Goal: Task Accomplishment & Management: Use online tool/utility

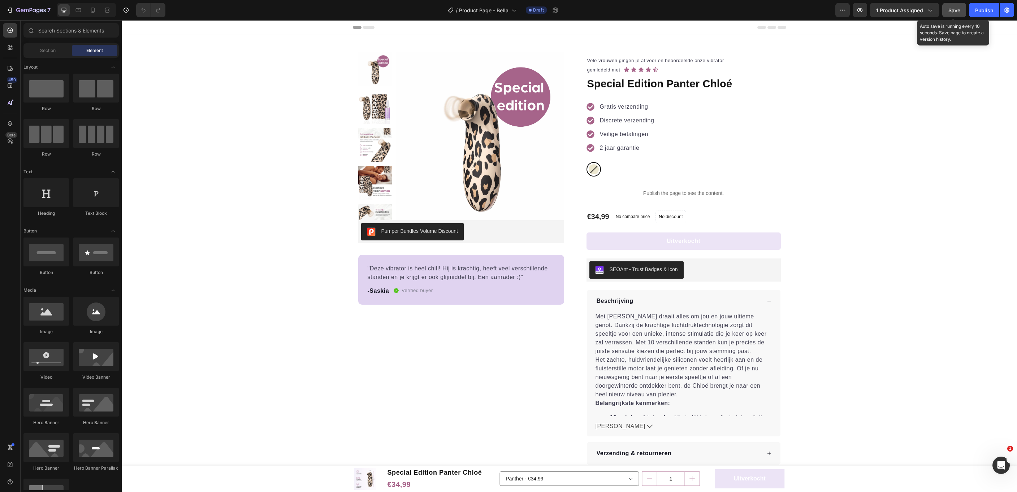
click at [951, 15] on button "Save" at bounding box center [954, 10] width 24 height 14
drag, startPoint x: 979, startPoint y: 12, endPoint x: 866, endPoint y: 20, distance: 113.6
click at [979, 12] on div "Publish" at bounding box center [984, 11] width 18 height 8
click at [899, 16] on button "1 product assigned" at bounding box center [904, 10] width 69 height 14
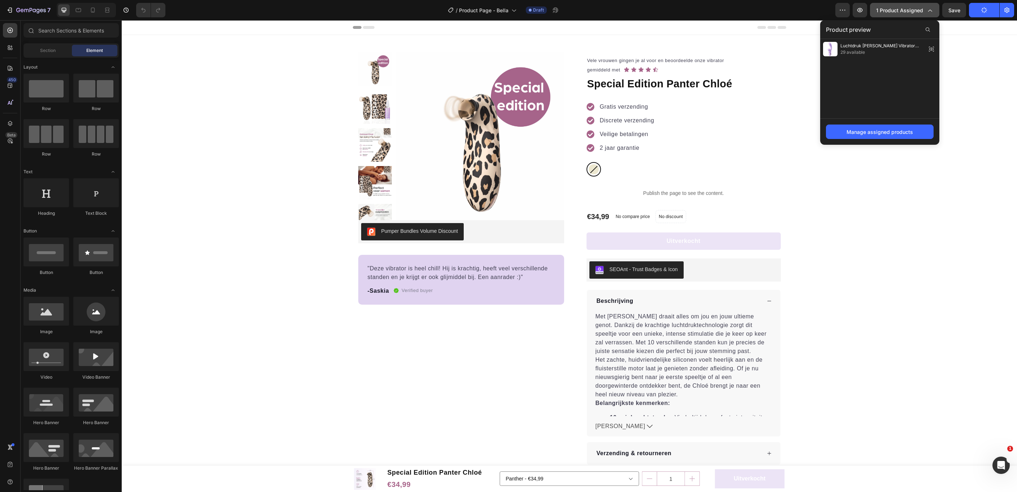
click at [899, 16] on button "1 product assigned" at bounding box center [904, 10] width 69 height 14
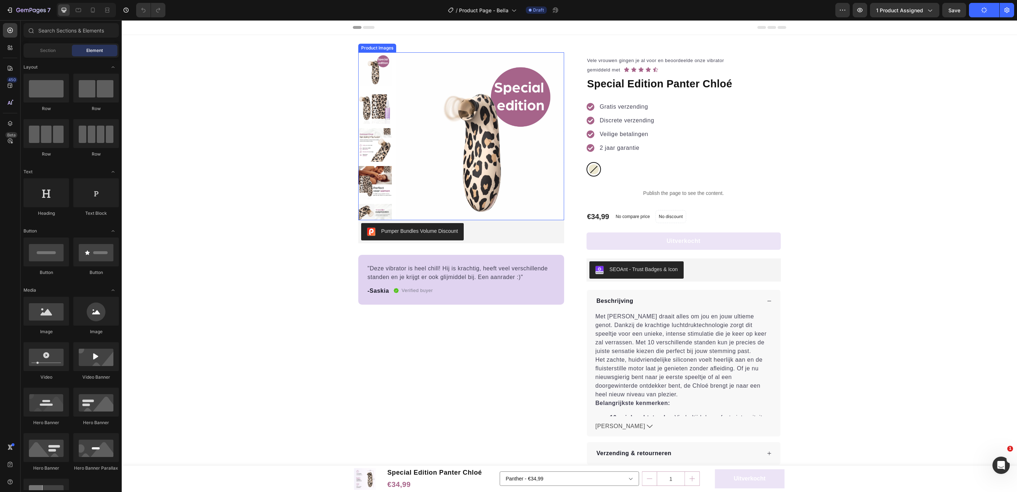
click at [507, 129] on img at bounding box center [480, 136] width 168 height 168
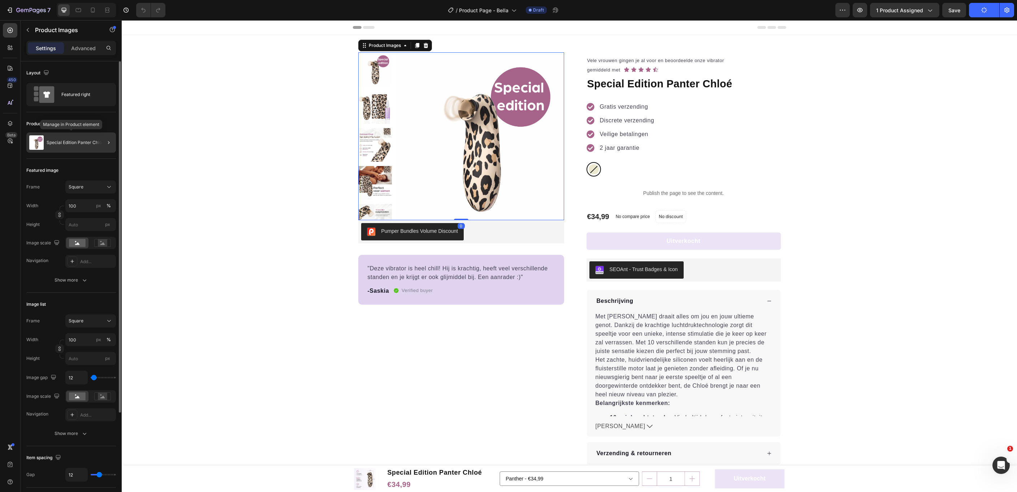
click at [91, 148] on div "Special Edition Panter Chloé" at bounding box center [71, 143] width 90 height 20
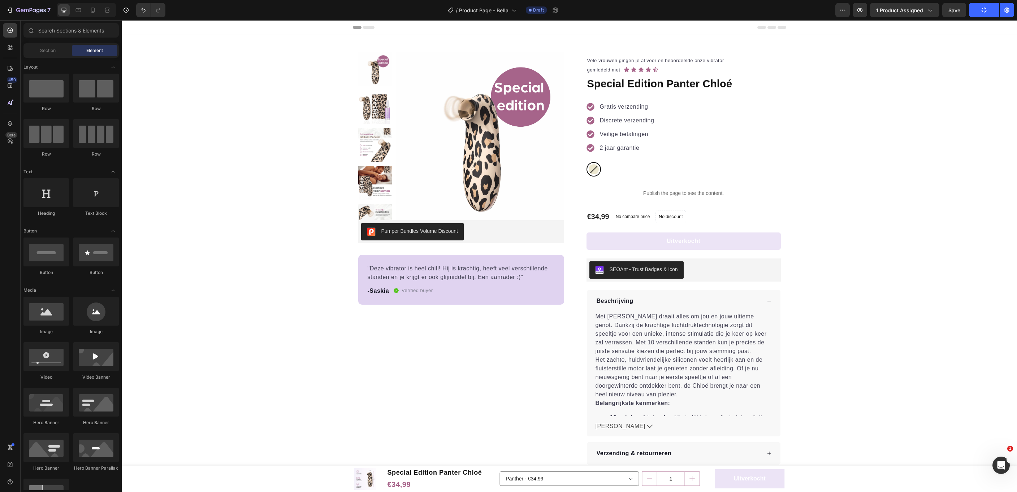
click at [391, 172] on img at bounding box center [375, 183] width 34 height 34
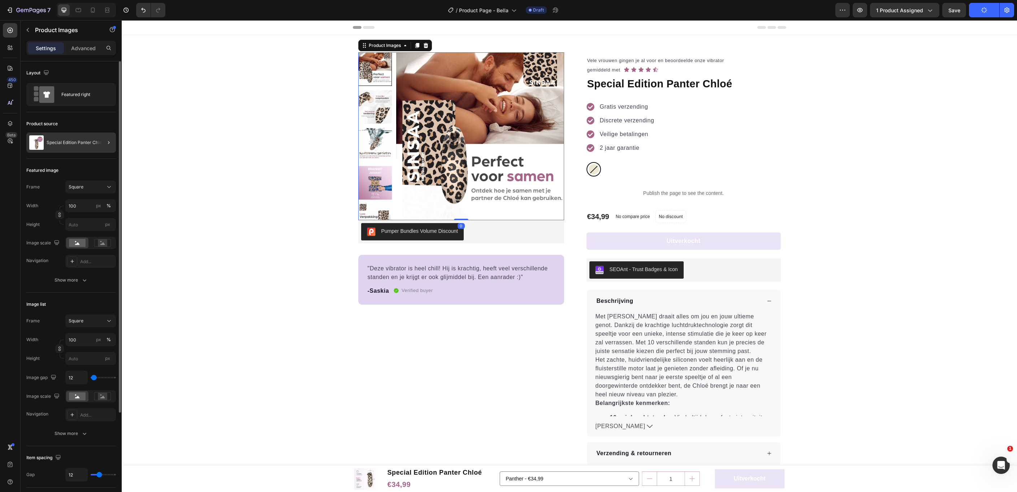
click at [70, 134] on div "Special Edition Panter Chloé" at bounding box center [71, 143] width 90 height 20
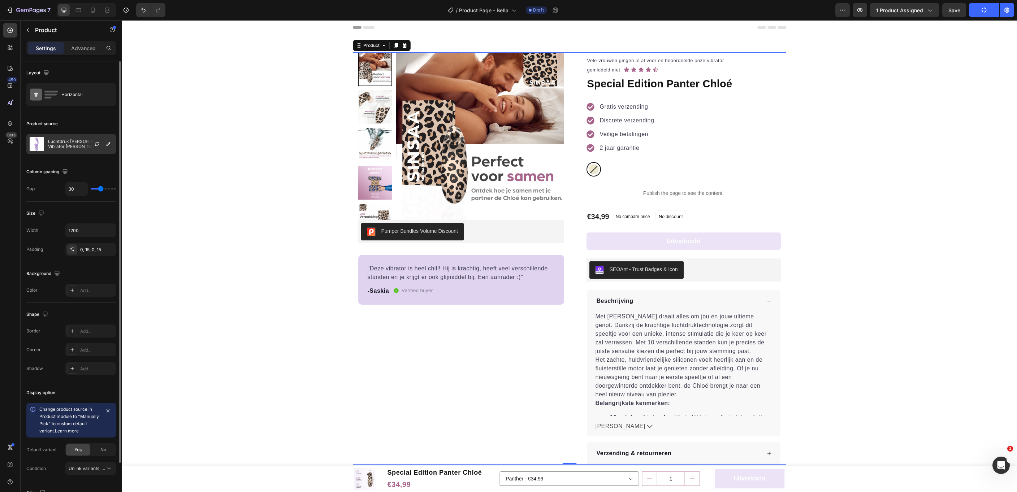
click at [73, 144] on p "Luchtdruk [PERSON_NAME] Vibrator [PERSON_NAME]" at bounding box center [80, 144] width 65 height 10
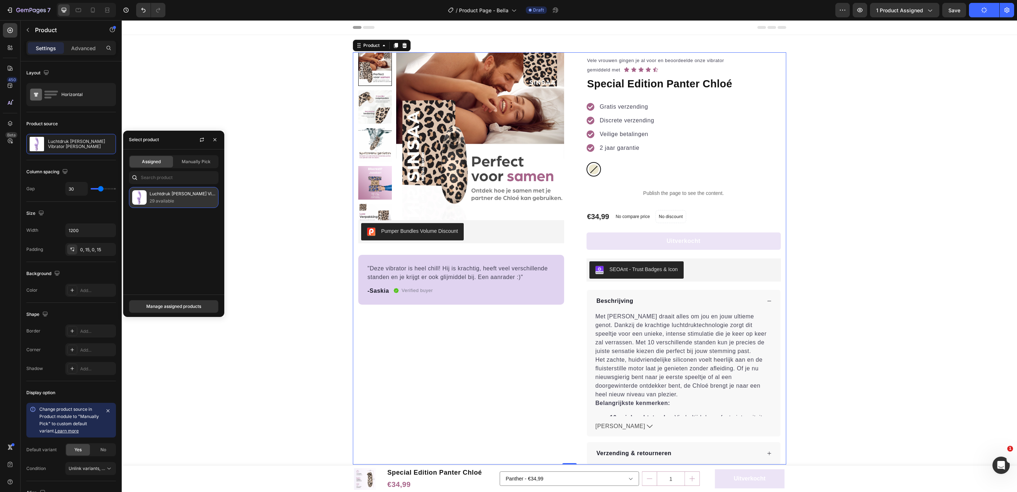
click at [166, 196] on p "Luchtdruk [PERSON_NAME] Vibrator [PERSON_NAME]" at bounding box center [183, 193] width 66 height 7
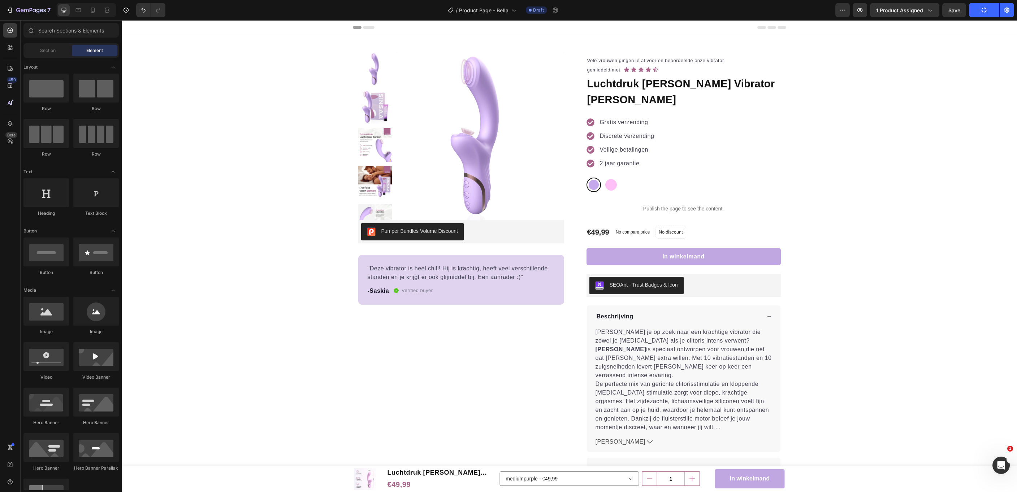
click at [955, 13] on span "Save" at bounding box center [954, 10] width 12 height 6
click at [982, 11] on div "Publish" at bounding box center [984, 11] width 18 height 8
click at [862, 10] on icon "button" at bounding box center [859, 10] width 7 height 7
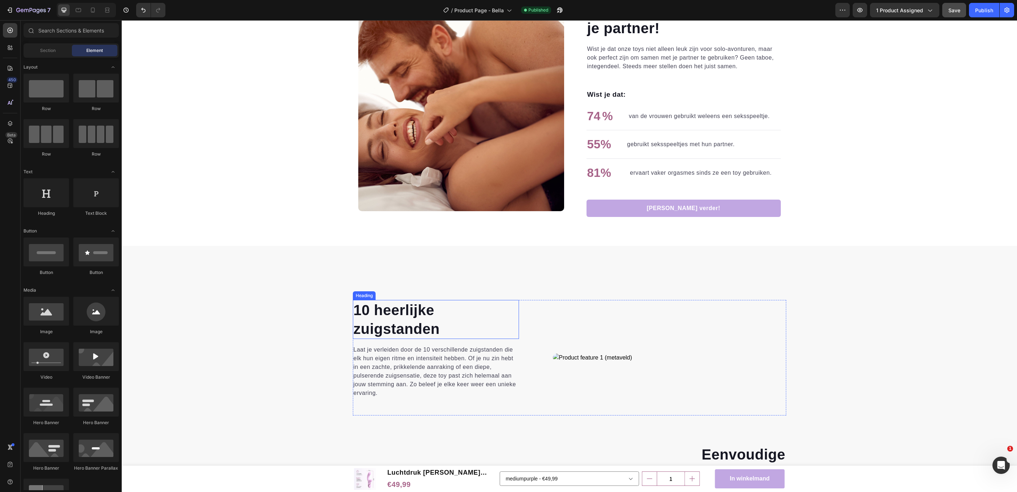
scroll to position [907, 0]
click at [408, 310] on h2 "10 heerlijke zuigstanden" at bounding box center [436, 318] width 166 height 39
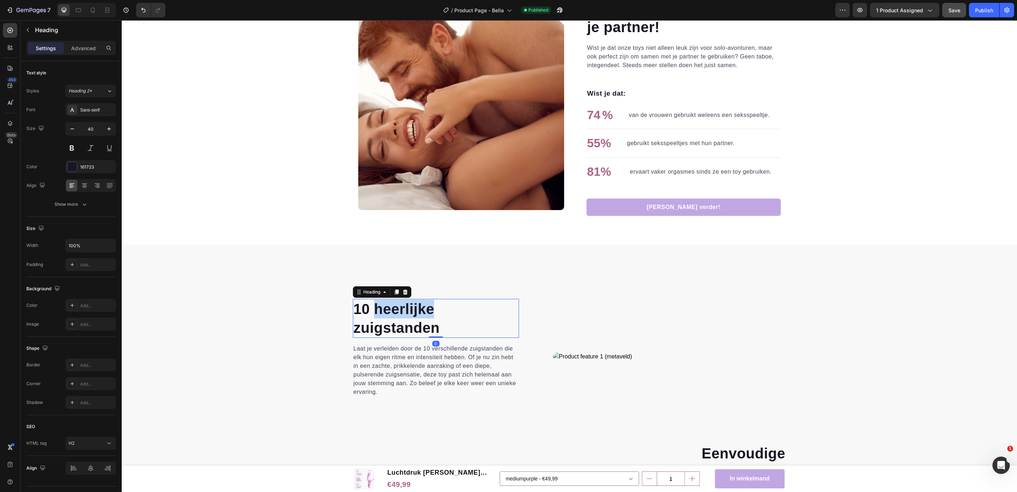
click at [408, 310] on h2 "10 heerlijke zuigstanden" at bounding box center [436, 318] width 166 height 39
click at [408, 310] on p "10 heerlijke zuigstanden" at bounding box center [436, 319] width 165 height 38
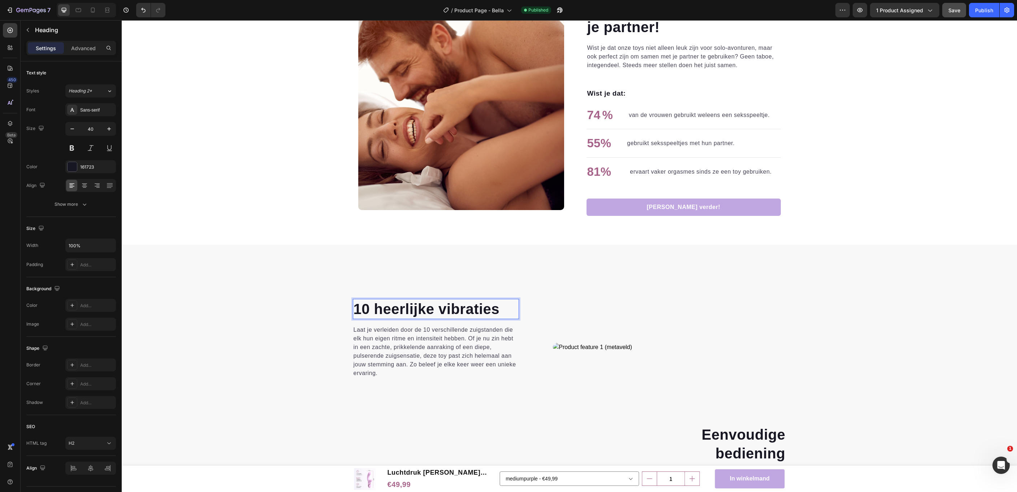
click at [438, 308] on strong "10 heerlijke vibraties" at bounding box center [427, 309] width 146 height 16
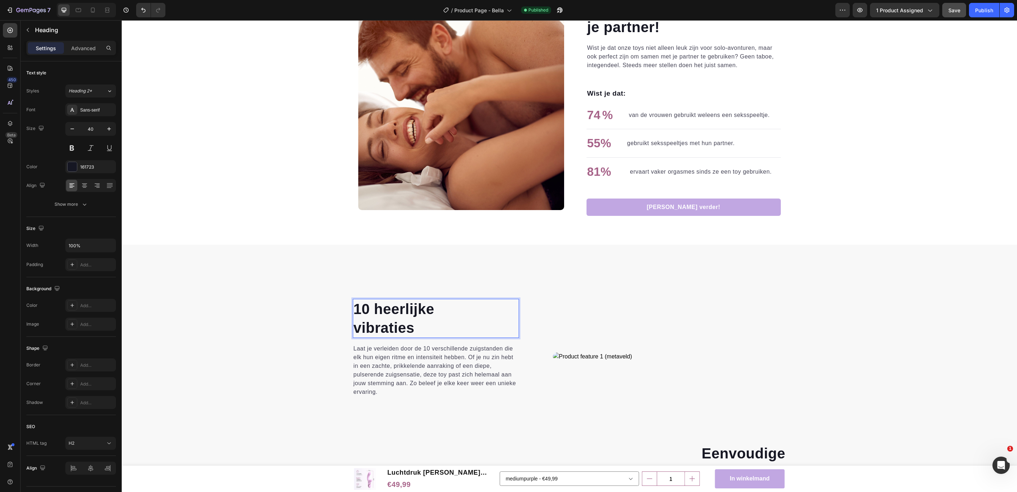
click at [420, 326] on p "10 heerlijke vibraties" at bounding box center [436, 319] width 165 height 38
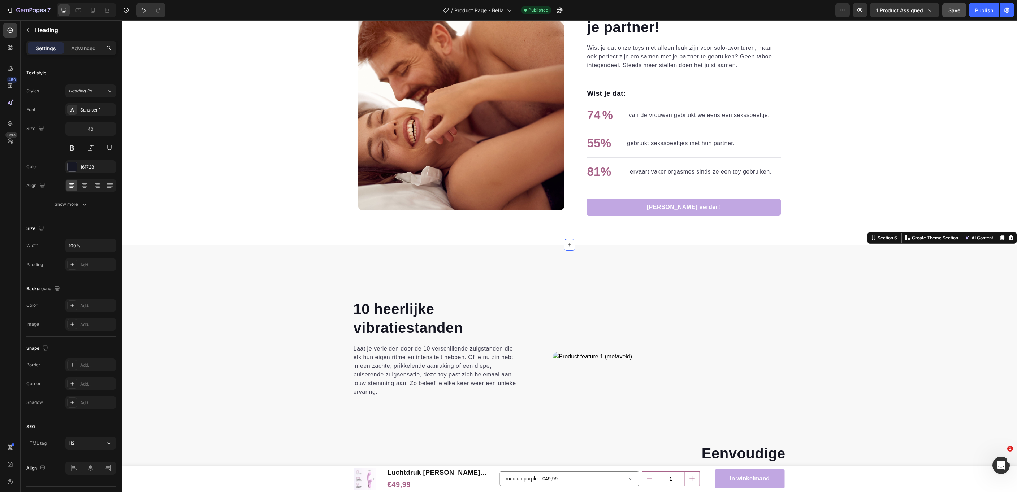
drag, startPoint x: 336, startPoint y: 332, endPoint x: 409, endPoint y: 332, distance: 73.0
click at [337, 332] on div "⁠⁠⁠⁠⁠⁠⁠ 10 heerlijke vibratiestanden Heading Laat je verleiden door de 10 versc…" at bounding box center [569, 433] width 884 height 269
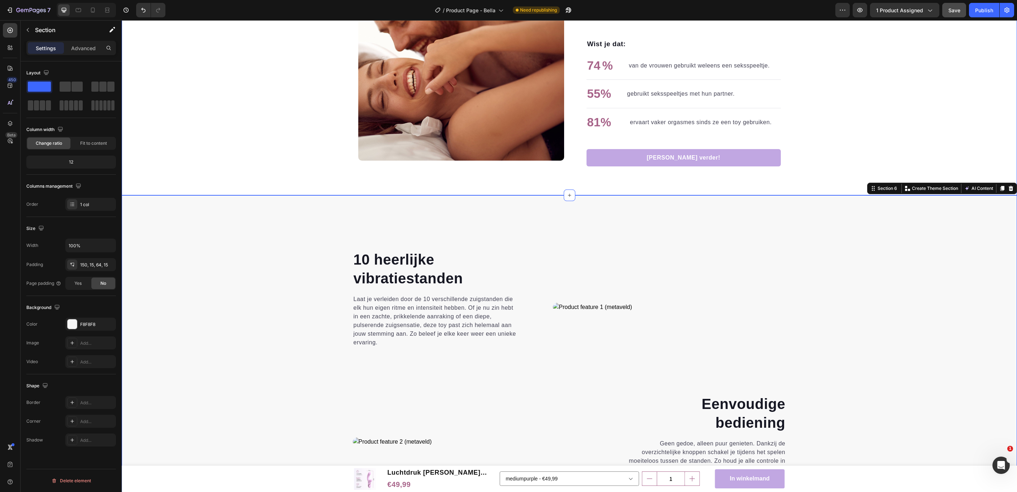
scroll to position [994, 0]
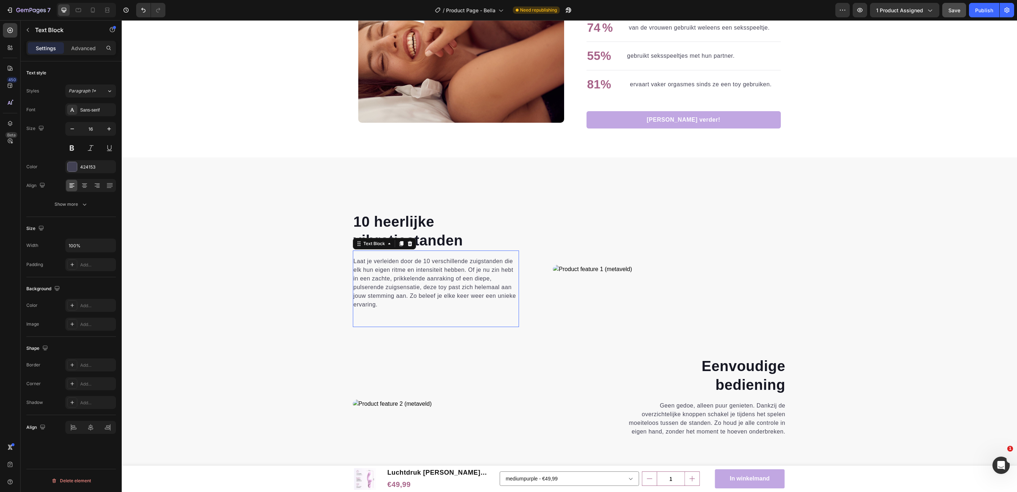
click at [384, 287] on div "⁠⁠⁠⁠⁠⁠⁠ 10 heerlijke vibratiestanden Heading Laat je verleiden door de 10 versc…" at bounding box center [436, 270] width 166 height 116
click at [384, 287] on p "Laat je verleiden door de 10 verschillende zuigstanden die elk hun eigen ritme …" at bounding box center [436, 283] width 165 height 52
click at [385, 287] on p "Laat je verleiden door de 10 verschillende zuigstanden die elk hun eigen ritme …" at bounding box center [436, 283] width 165 height 52
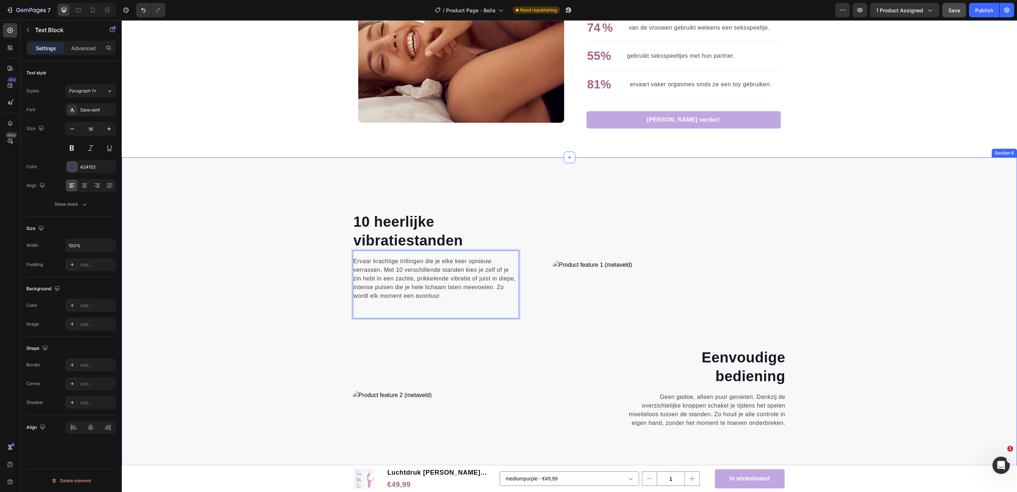
click at [245, 299] on div "⁠⁠⁠⁠⁠⁠⁠ 10 heerlijke vibratiestanden Heading Ervaar krachtige trillingen die je…" at bounding box center [569, 342] width 884 height 261
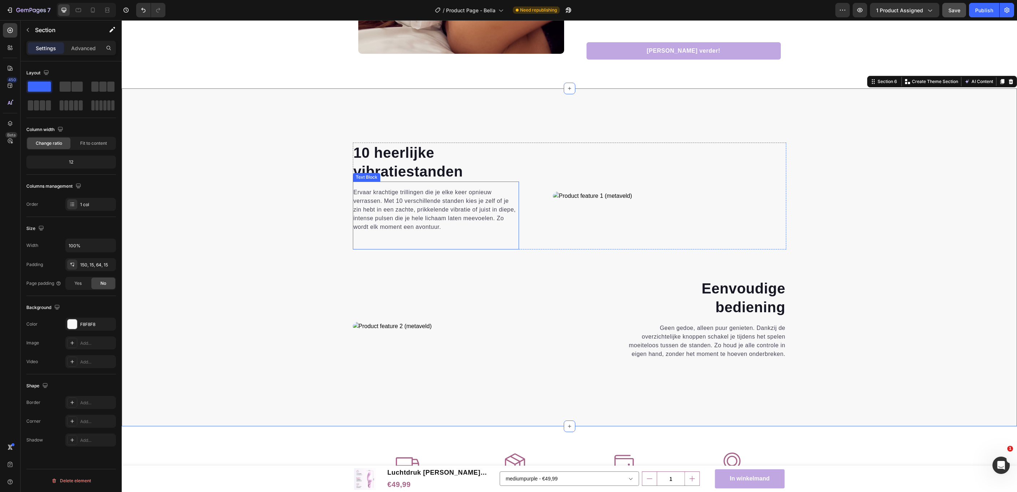
scroll to position [1067, 0]
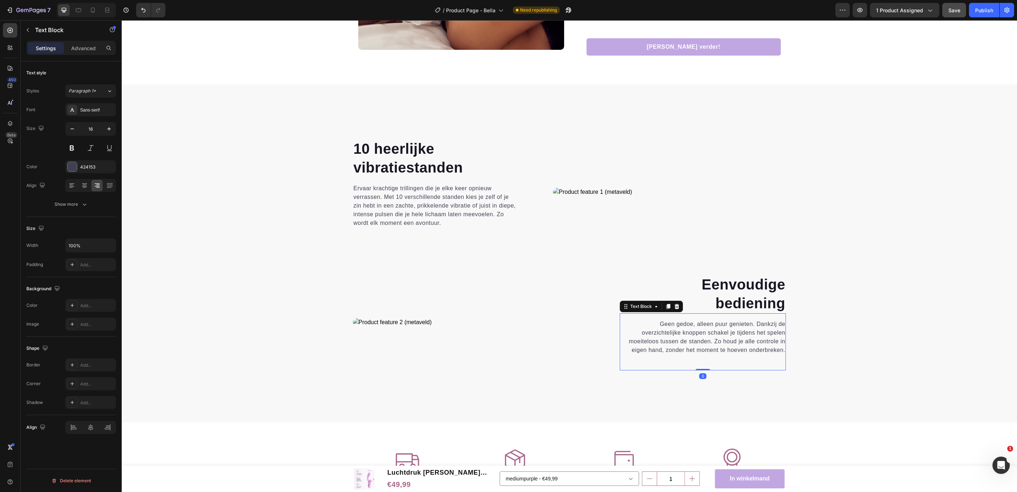
click at [725, 326] on p "Geen gedoe, alleen puur genieten. Dankzij de overzichtelijke knoppen schakel je…" at bounding box center [702, 337] width 165 height 35
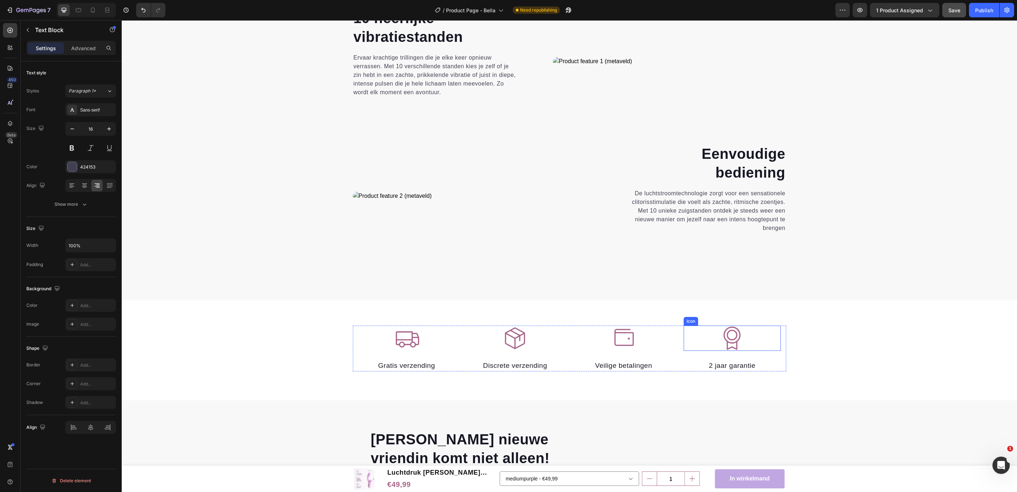
scroll to position [1066, 0]
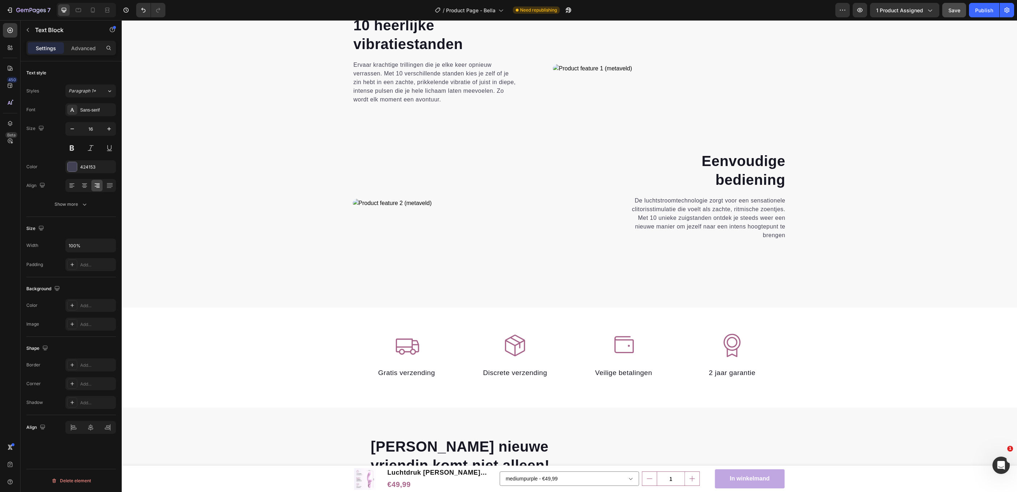
click at [676, 199] on p "De luchtstroomtechnologie zorgt voor een sensationele clitorisstimulatie die vo…" at bounding box center [702, 217] width 165 height 43
click at [776, 207] on p "De luchtdruk techniek zorgt voor een sensationele clitorisstimulatie die voelt …" at bounding box center [702, 217] width 165 height 43
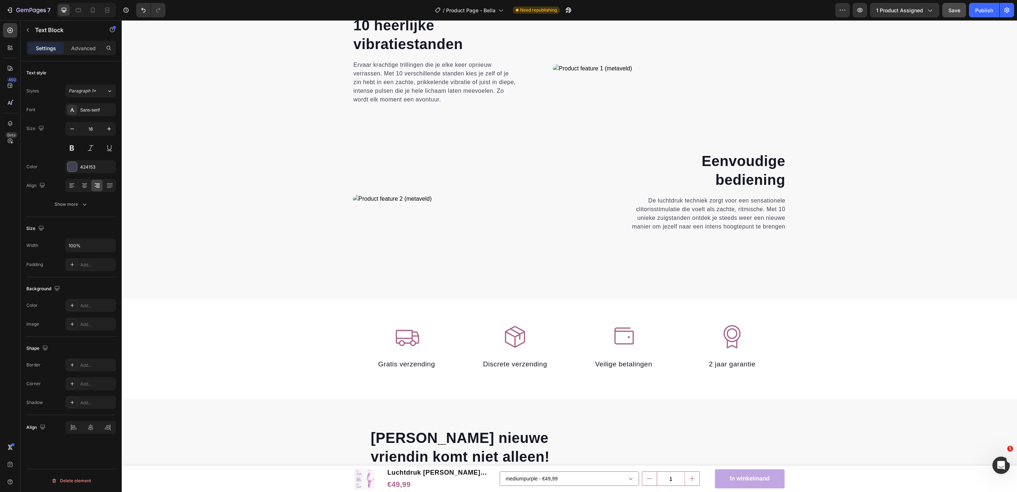
click at [731, 207] on p "De luchtdruk techniek zorgt voor een sensationele clitorisstimulatie die voelt …" at bounding box center [702, 213] width 165 height 35
click at [735, 208] on p "De luchtdruk techniek zorgt voor een sensationele clitorisstimulatie die voelt …" at bounding box center [702, 213] width 165 height 35
click at [743, 208] on p "De luchtdruk techniek zorgt voor een sensationele clitorisstimulatie. Van zacht…" at bounding box center [702, 213] width 165 height 35
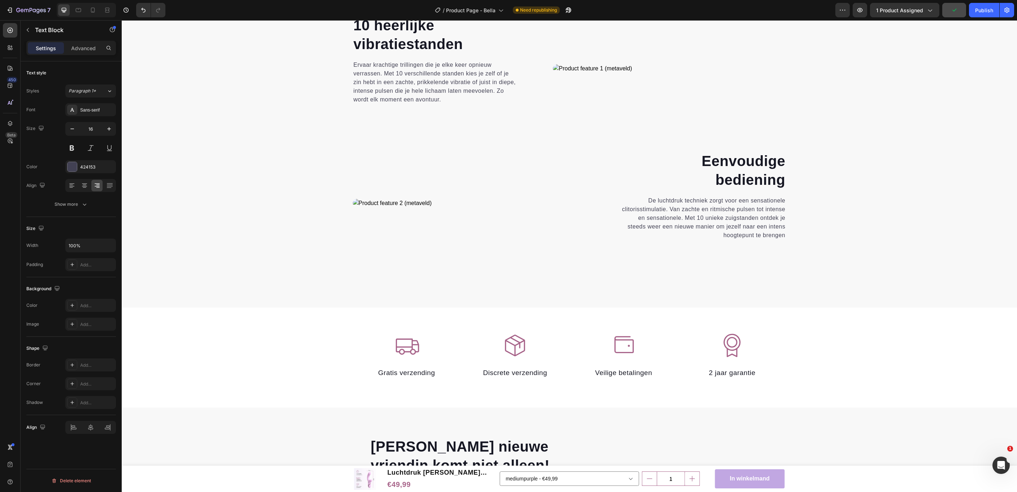
click at [641, 218] on p "De luchtdruk techniek zorgt voor een sensationele clitorisstimulatie. Van zacht…" at bounding box center [702, 217] width 165 height 43
click at [642, 215] on p "De luchtdruk techniek zorgt voor een sensationele clitorisstimulatie. Van zacht…" at bounding box center [702, 217] width 165 height 43
click at [737, 216] on p "De luchtdruk techniek zorgt voor een sensationele clitorisstimulatie. Van zacht…" at bounding box center [702, 217] width 165 height 43
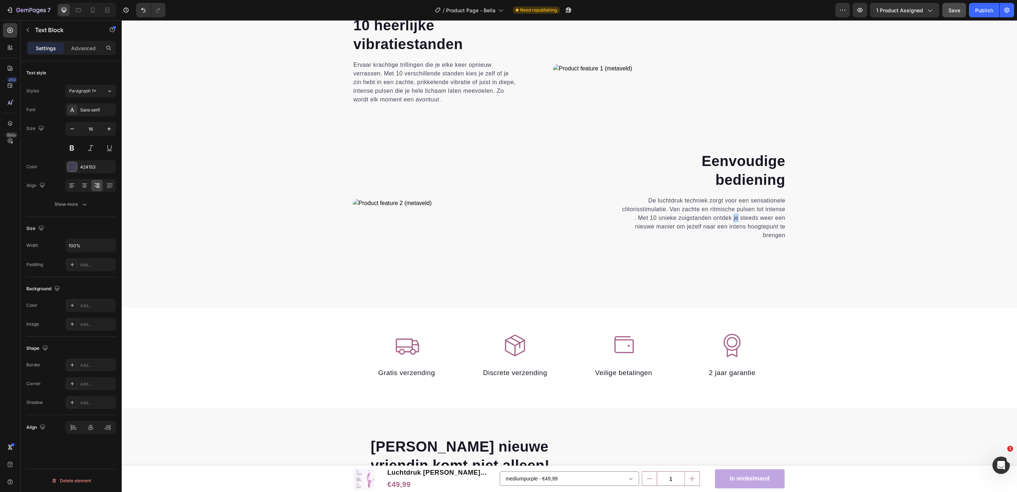
click at [737, 216] on p "De luchtdruk techniek zorgt voor een sensationele clitorisstimulatie. Van zacht…" at bounding box center [702, 217] width 165 height 43
click at [731, 157] on div "Eenvoudige bediening Heading 0 De luchtdruktechnologie prikkelt de clitoris op …" at bounding box center [703, 203] width 166 height 105
click at [731, 157] on h2 "Eenvoudige bediening" at bounding box center [703, 170] width 166 height 39
click at [731, 157] on p "Eenvoudige bediening" at bounding box center [702, 171] width 165 height 38
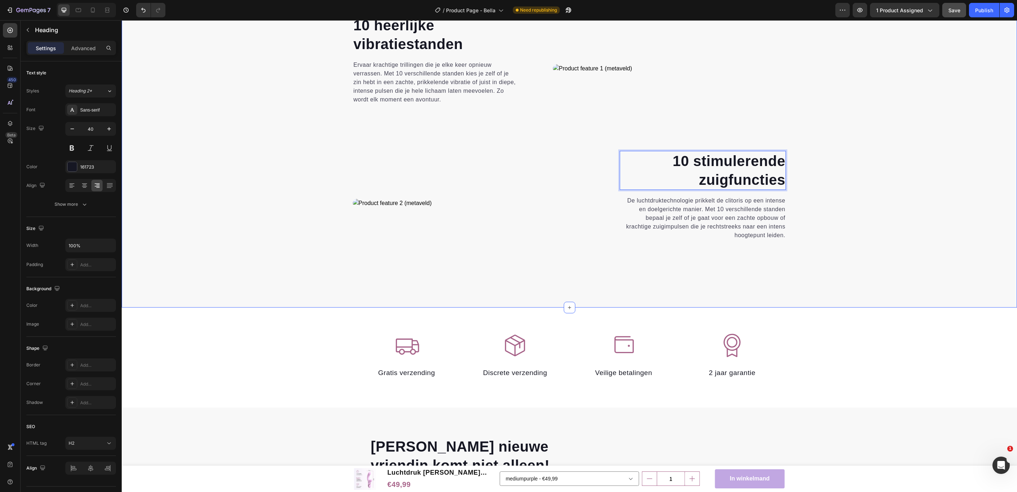
click at [914, 244] on div "10 heerlijke vibratiestanden Heading Ervaar krachtige trillingen die je elke ke…" at bounding box center [569, 149] width 884 height 269
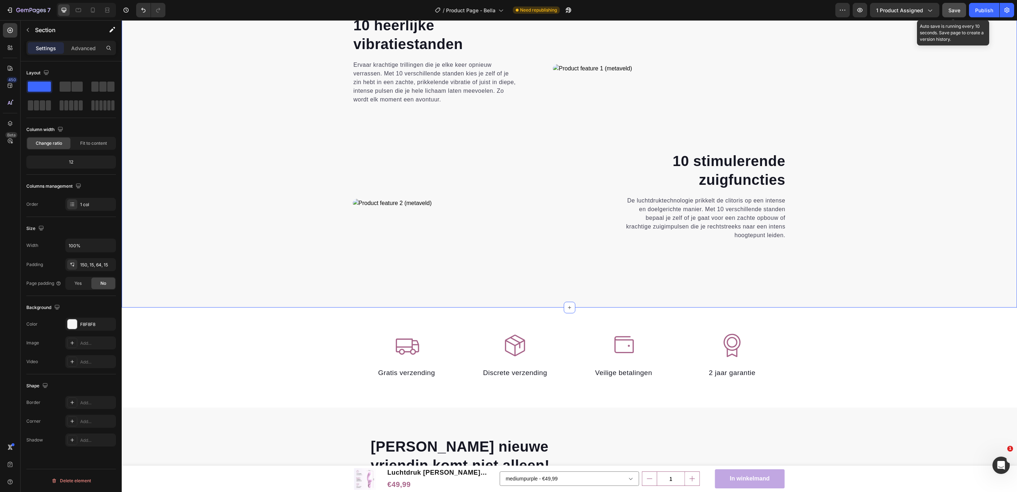
click at [956, 9] on span "Save" at bounding box center [954, 10] width 12 height 6
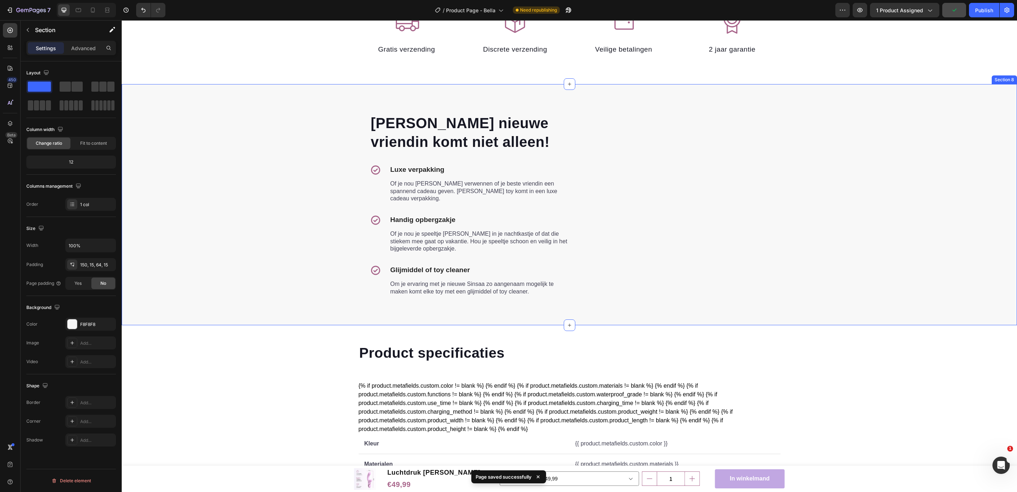
scroll to position [1386, 0]
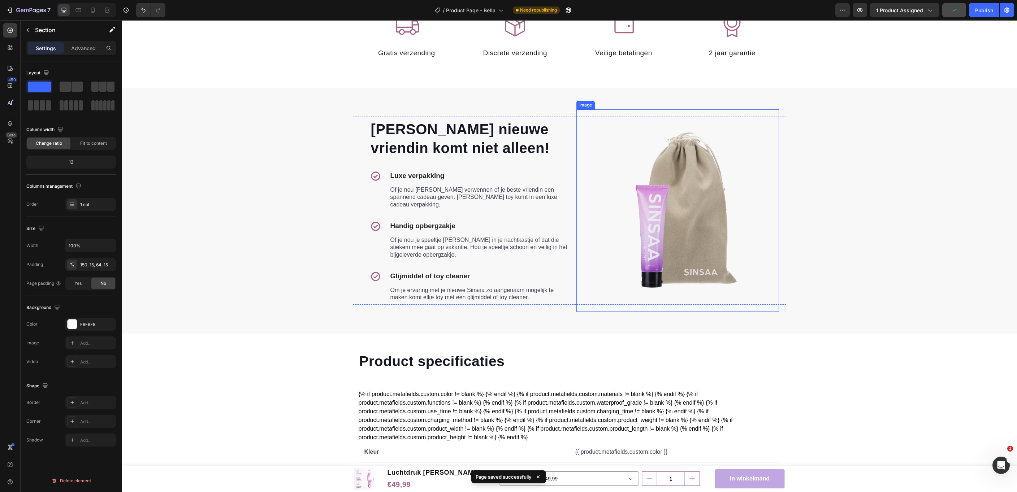
click at [690, 232] on img at bounding box center [677, 210] width 203 height 203
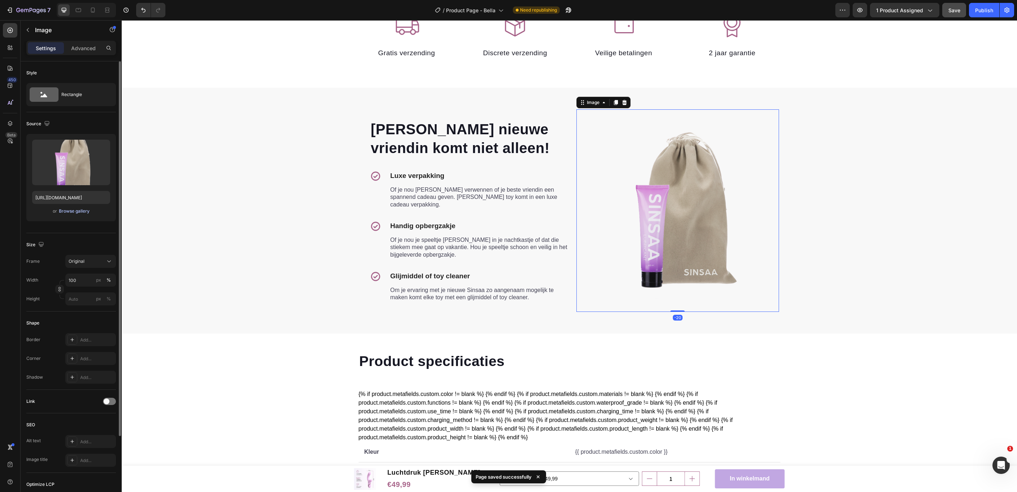
click at [73, 212] on div "Browse gallery" at bounding box center [74, 211] width 31 height 7
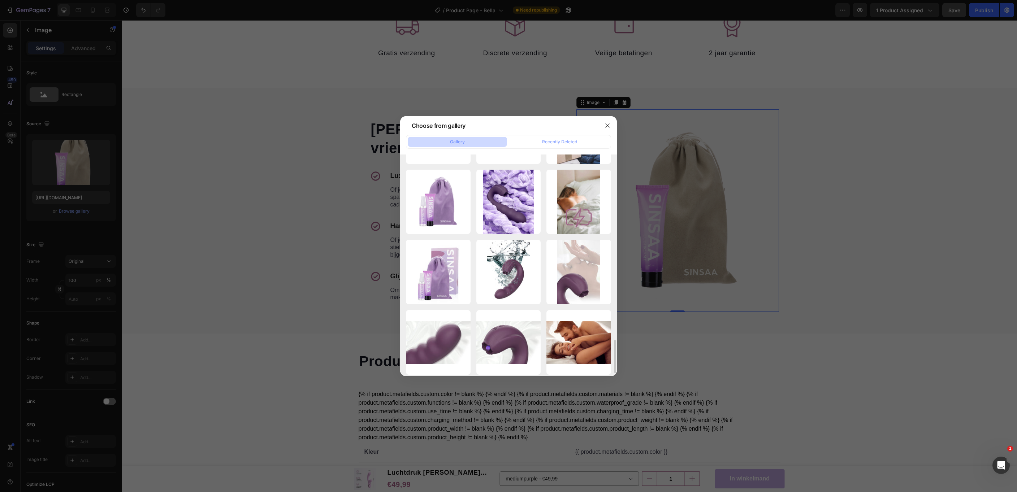
scroll to position [1260, 0]
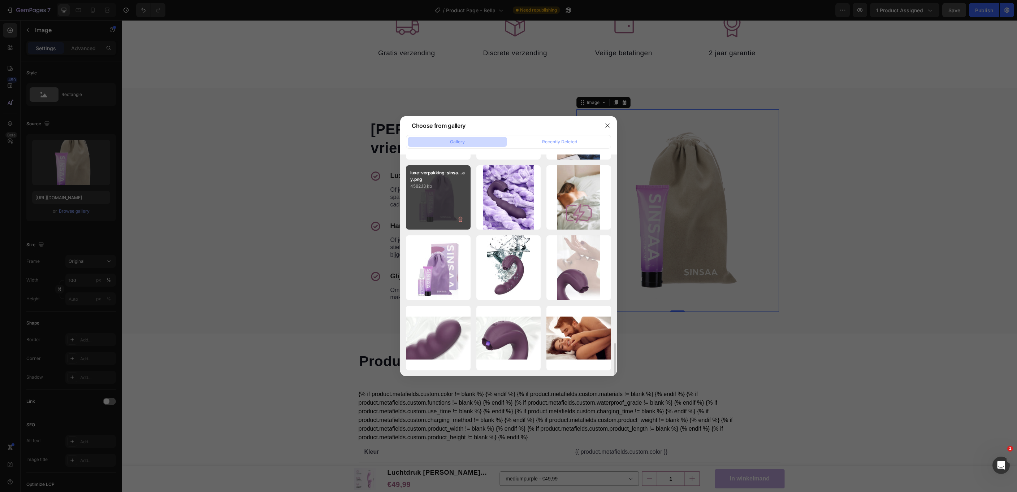
click at [431, 190] on p "4582.13 kb" at bounding box center [438, 186] width 56 height 7
type input "[URL][DOMAIN_NAME]"
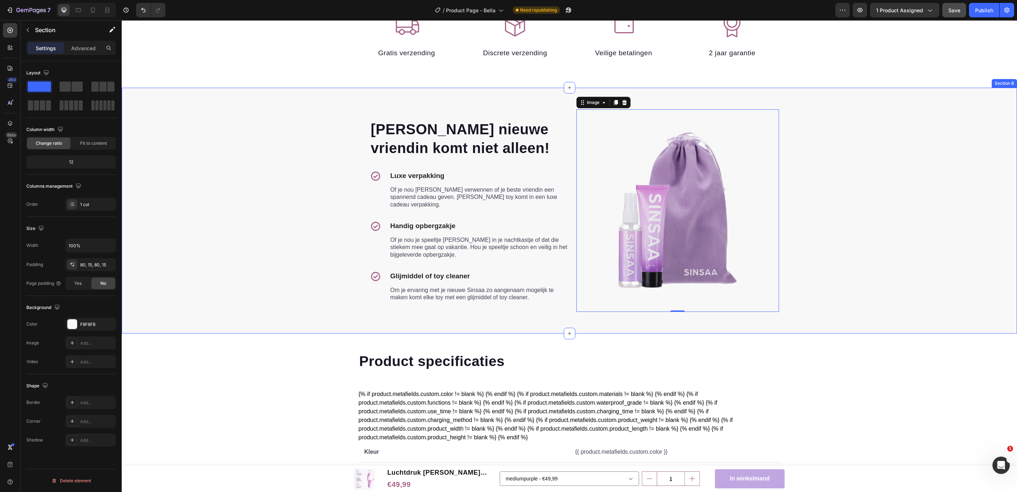
click at [896, 282] on div "[PERSON_NAME] nieuwe vriendin komt niet alleen! Heading Icon Luxe verpakking Te…" at bounding box center [569, 211] width 884 height 188
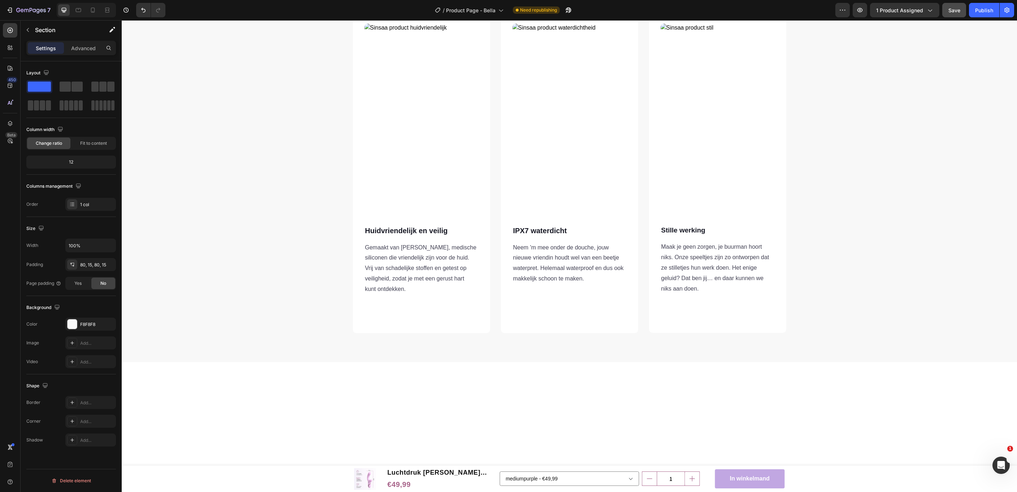
scroll to position [0, 0]
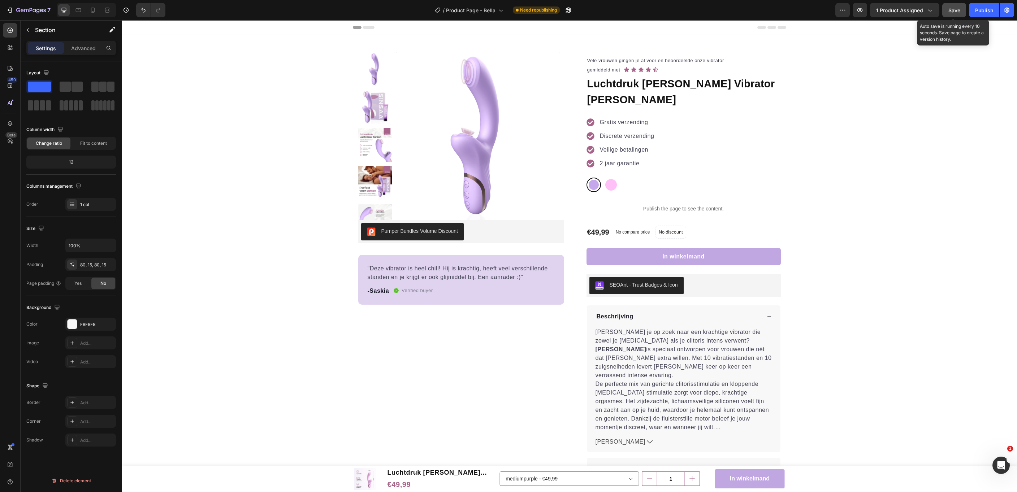
click at [952, 12] on span "Save" at bounding box center [954, 10] width 12 height 6
click at [982, 11] on div "Publish" at bounding box center [984, 11] width 18 height 8
